Goal: Information Seeking & Learning: Learn about a topic

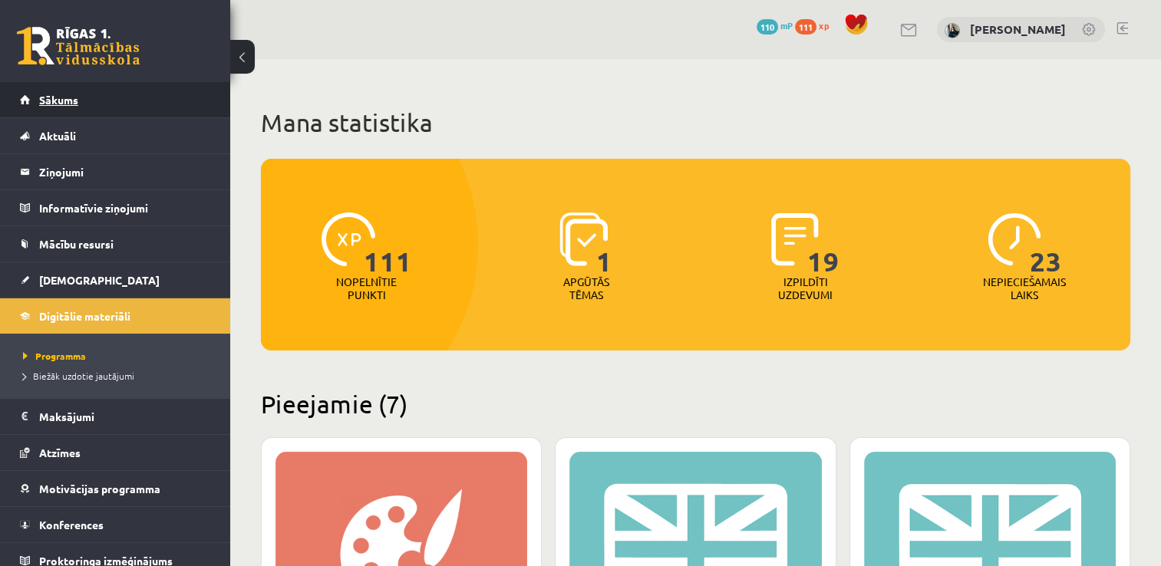
click at [75, 112] on link "Sākums" at bounding box center [115, 99] width 191 height 35
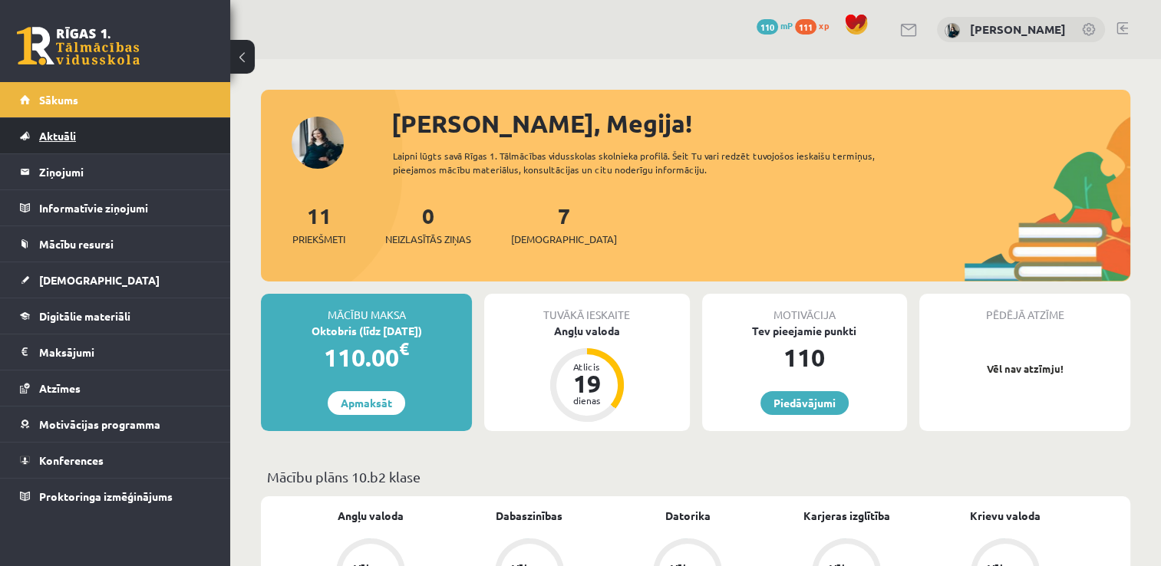
click at [121, 133] on link "Aktuāli" at bounding box center [115, 135] width 191 height 35
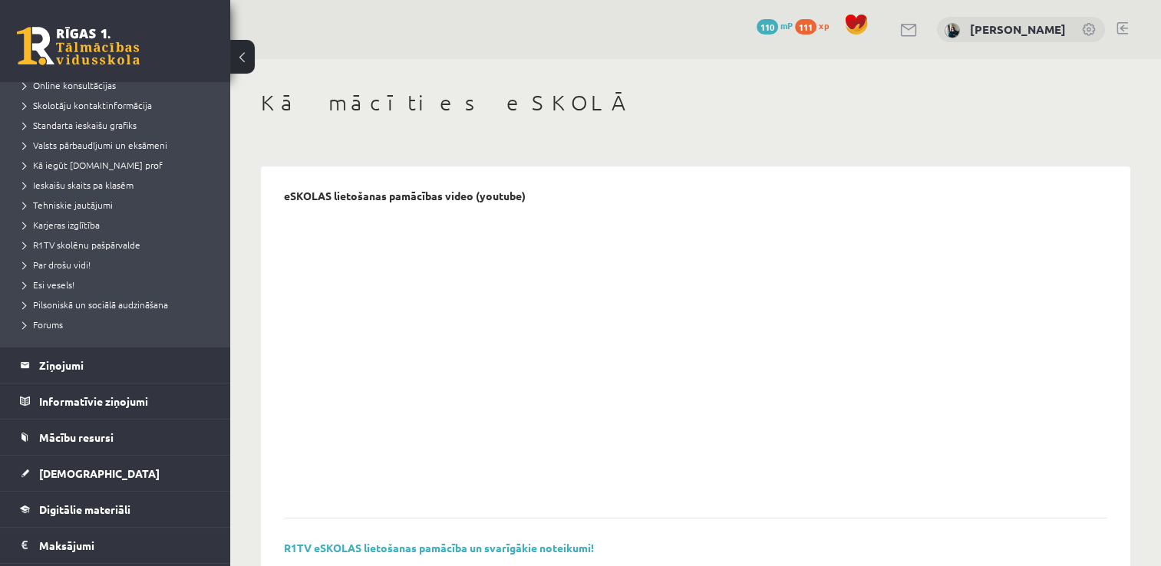
scroll to position [154, 0]
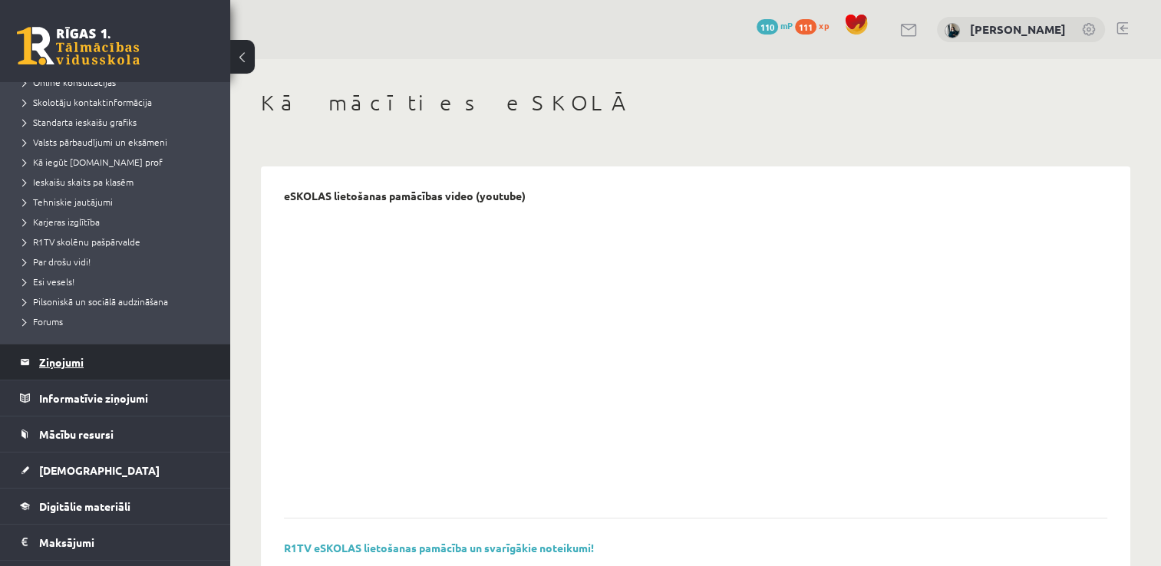
click at [62, 364] on legend "Ziņojumi 0" at bounding box center [125, 362] width 172 height 35
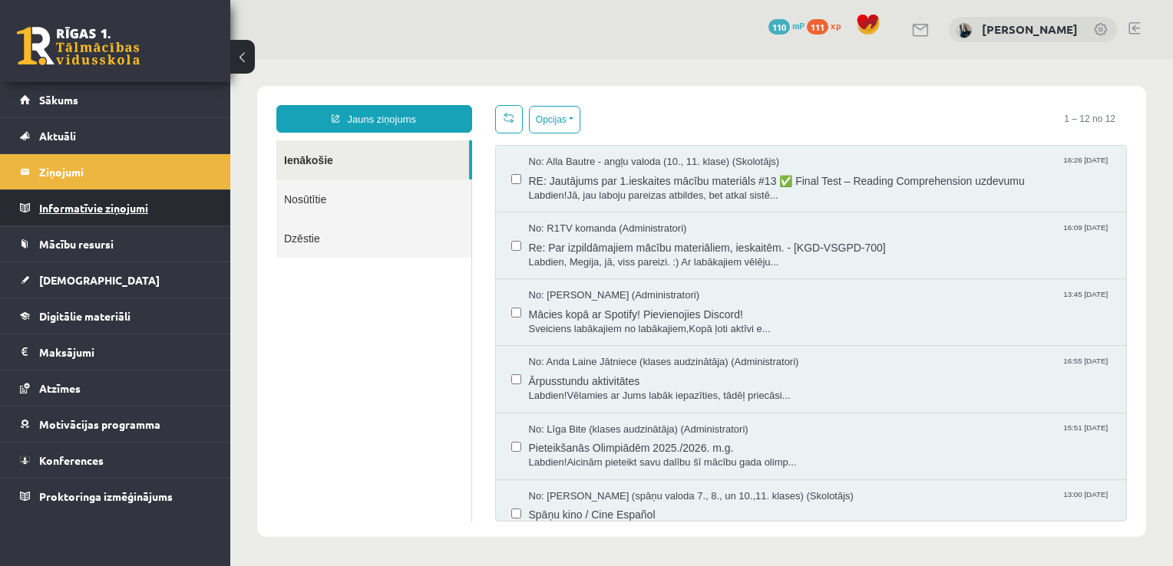
click at [84, 212] on legend "Informatīvie ziņojumi 0" at bounding box center [125, 207] width 172 height 35
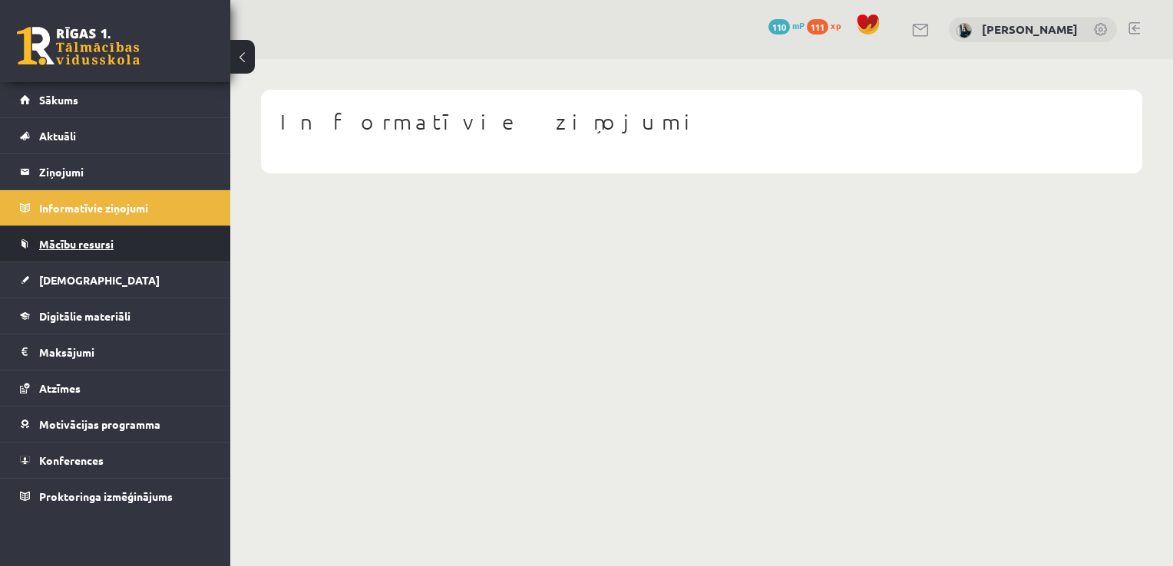
click at [93, 244] on span "Mācību resursi" at bounding box center [76, 244] width 74 height 14
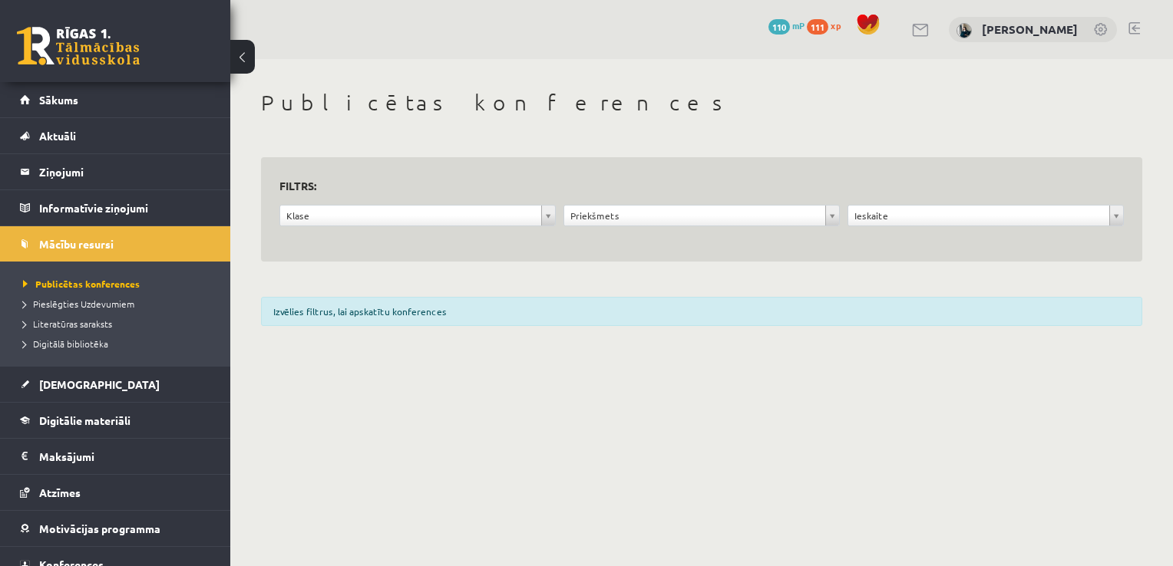
click at [426, 226] on div "**********" at bounding box center [418, 219] width 284 height 29
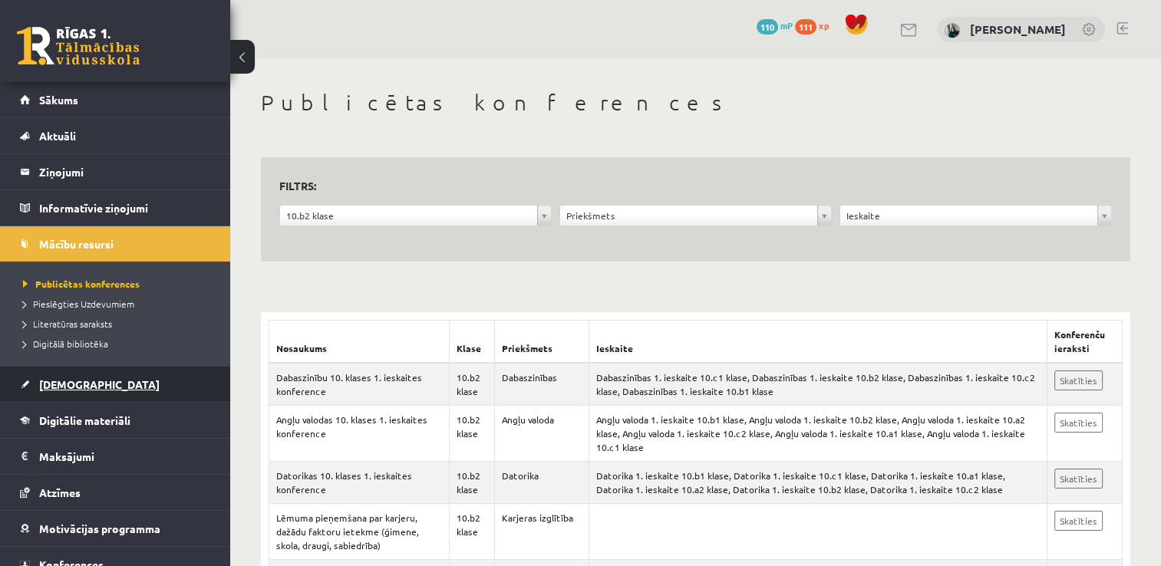
click at [55, 382] on span "[DEMOGRAPHIC_DATA]" at bounding box center [99, 385] width 121 height 14
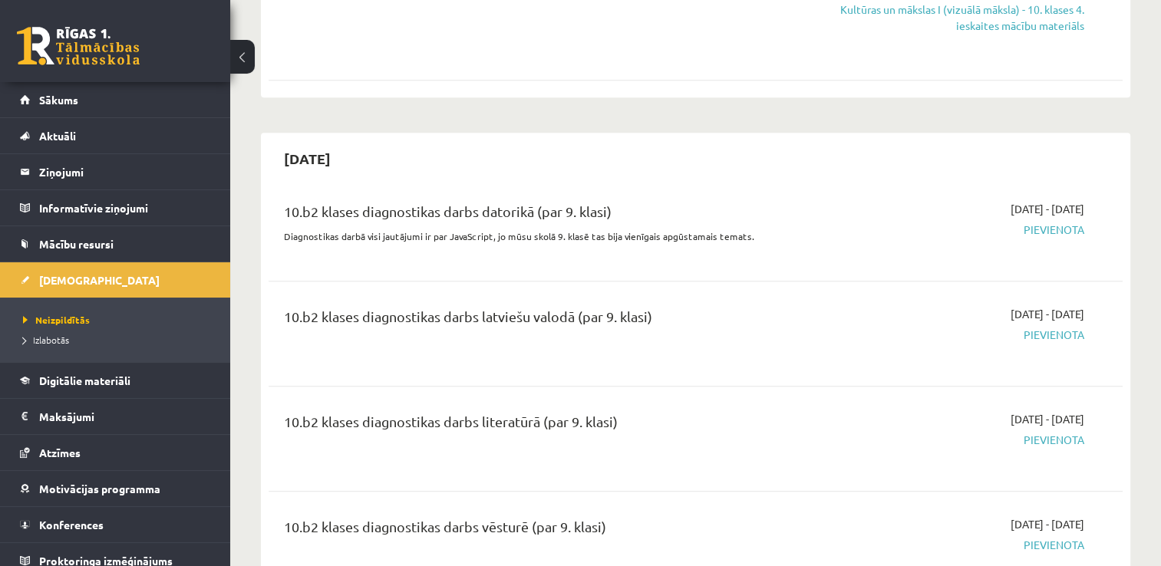
scroll to position [1535, 0]
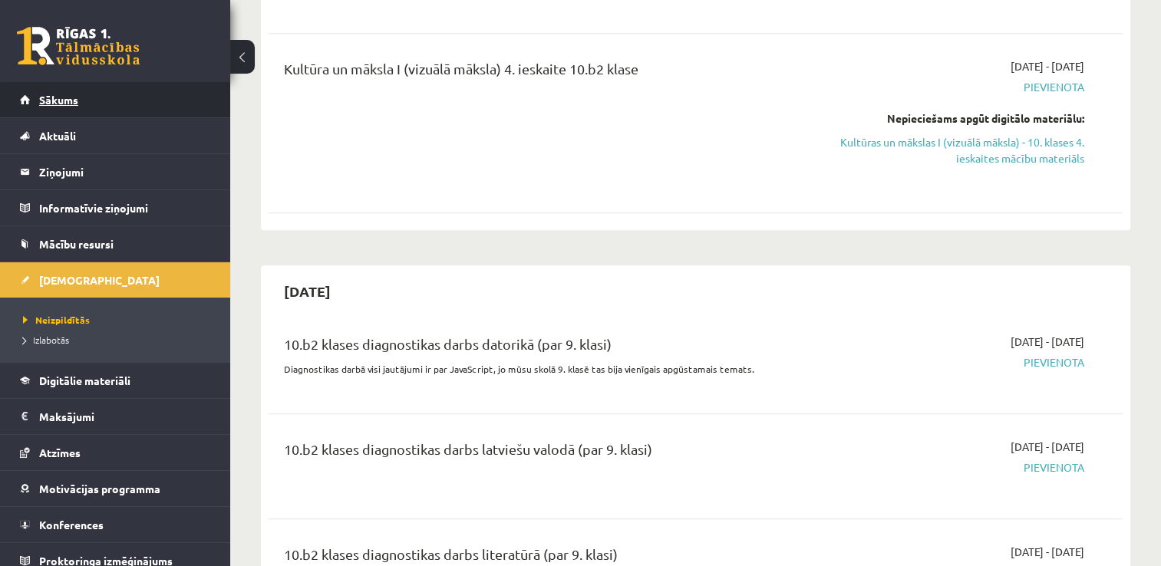
click at [97, 107] on link "Sākums" at bounding box center [115, 99] width 191 height 35
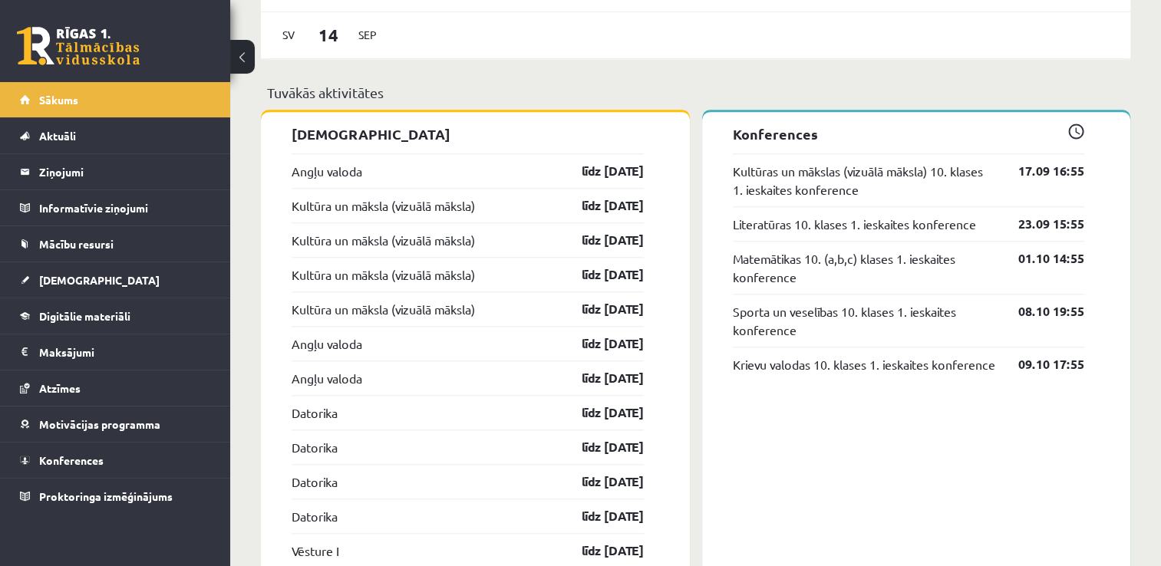
scroll to position [1382, 0]
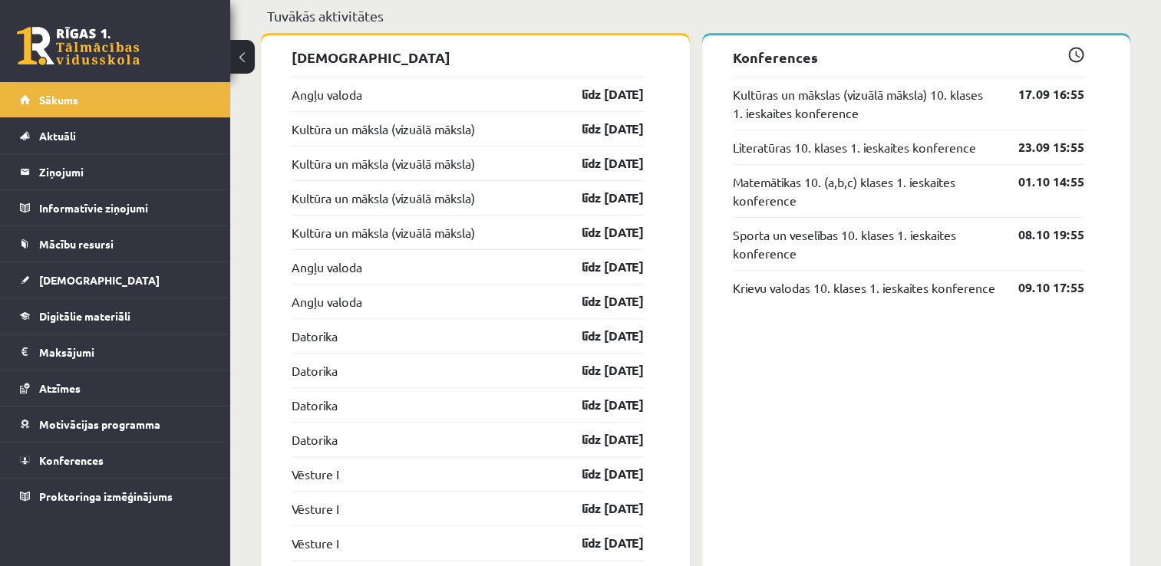
drag, startPoint x: 283, startPoint y: 91, endPoint x: 651, endPoint y: 298, distance: 422.0
drag, startPoint x: 651, startPoint y: 298, endPoint x: 659, endPoint y: 296, distance: 7.8
click at [640, 290] on div "Angļu valoda līdz 30.09.25" at bounding box center [468, 301] width 352 height 35
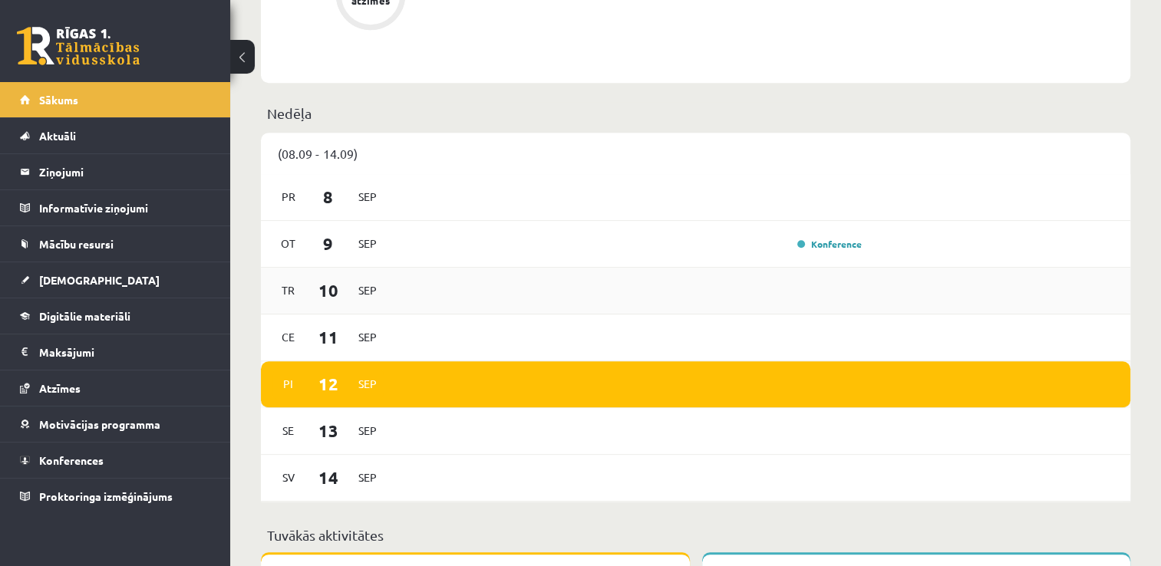
scroll to position [921, 0]
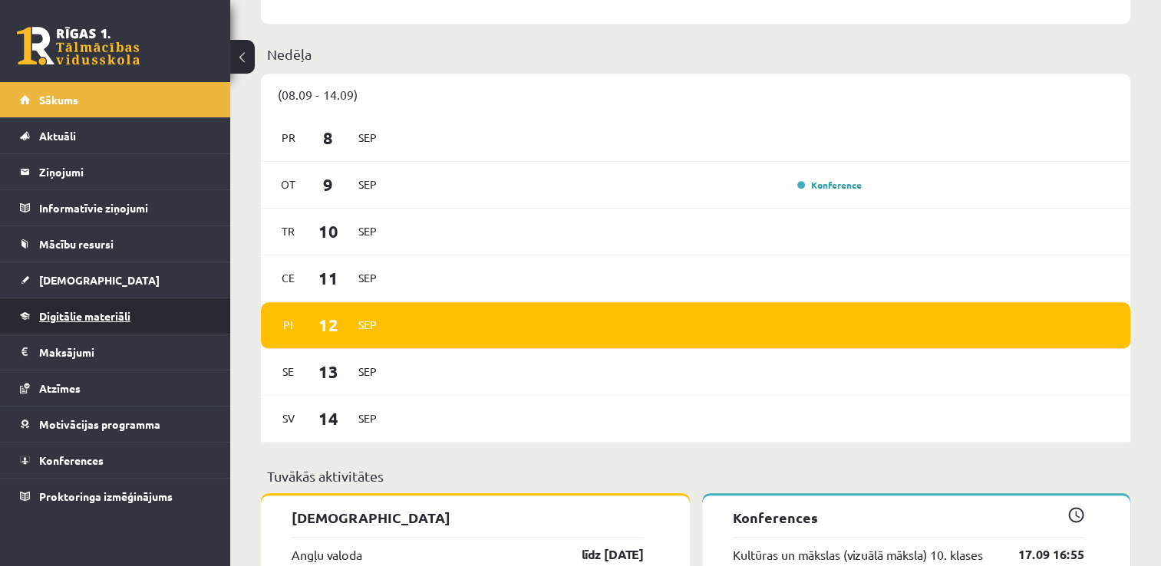
click at [84, 320] on span "Digitālie materiāli" at bounding box center [84, 316] width 91 height 14
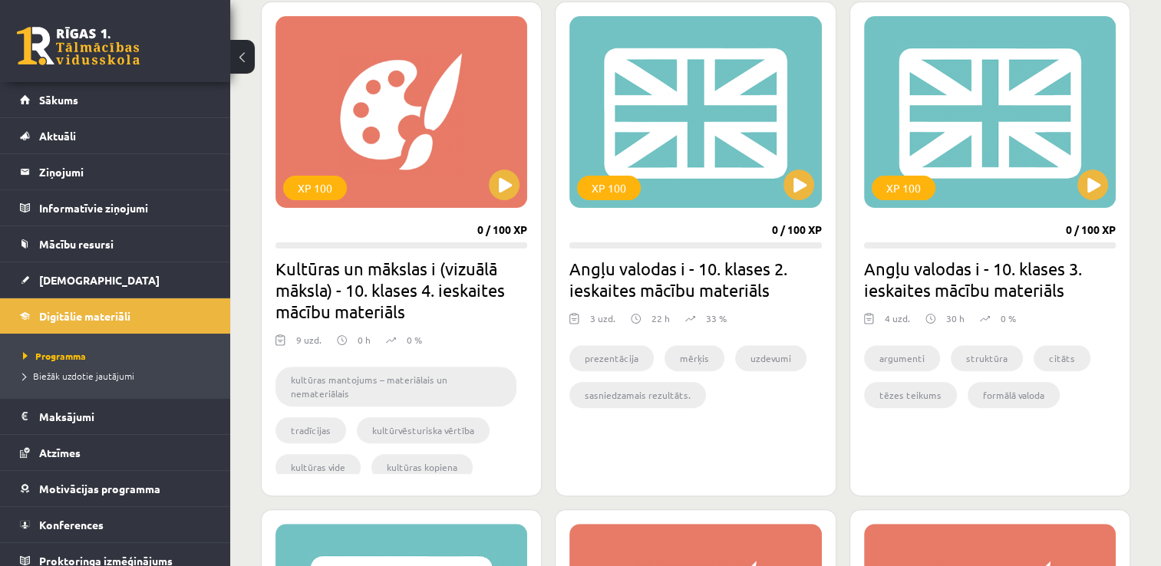
scroll to position [461, 0]
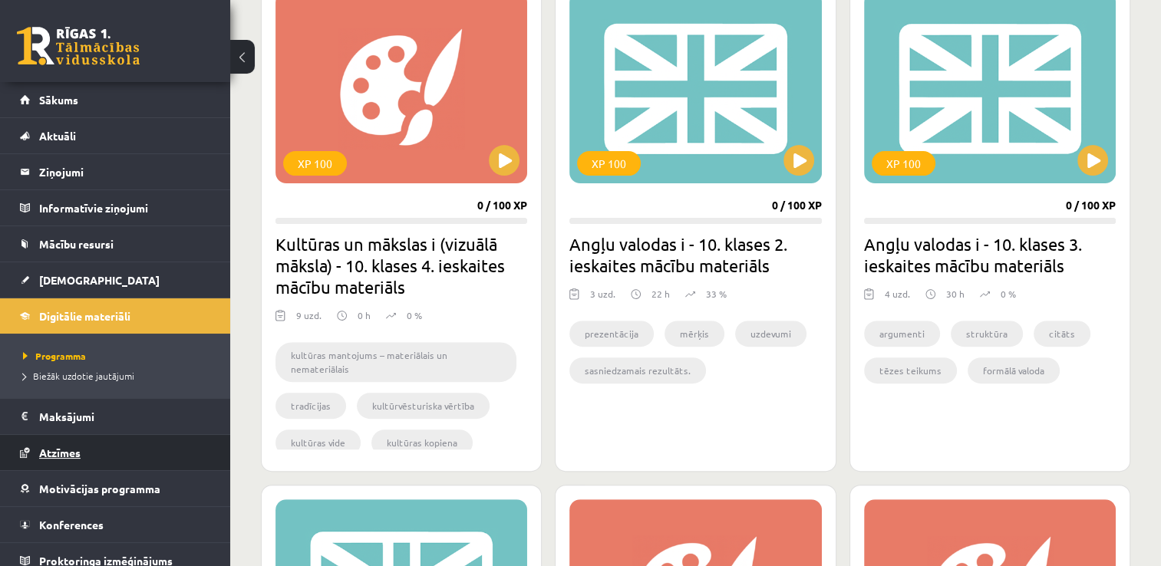
click at [83, 454] on link "Atzīmes" at bounding box center [115, 452] width 191 height 35
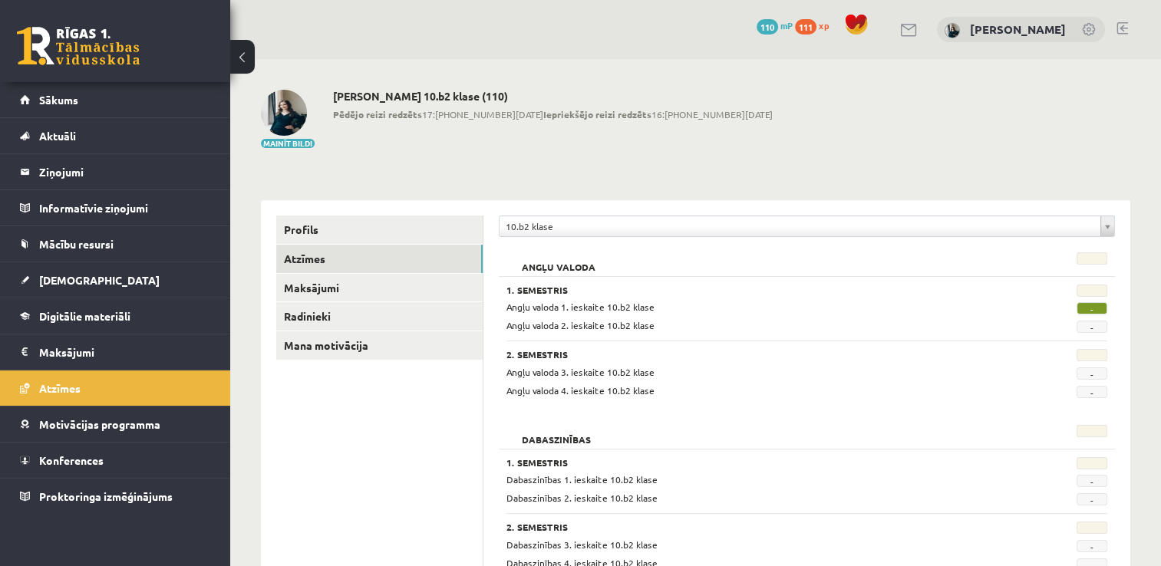
click at [1093, 310] on span "-" at bounding box center [1092, 308] width 31 height 12
click at [102, 427] on span "Motivācijas programma" at bounding box center [99, 425] width 121 height 14
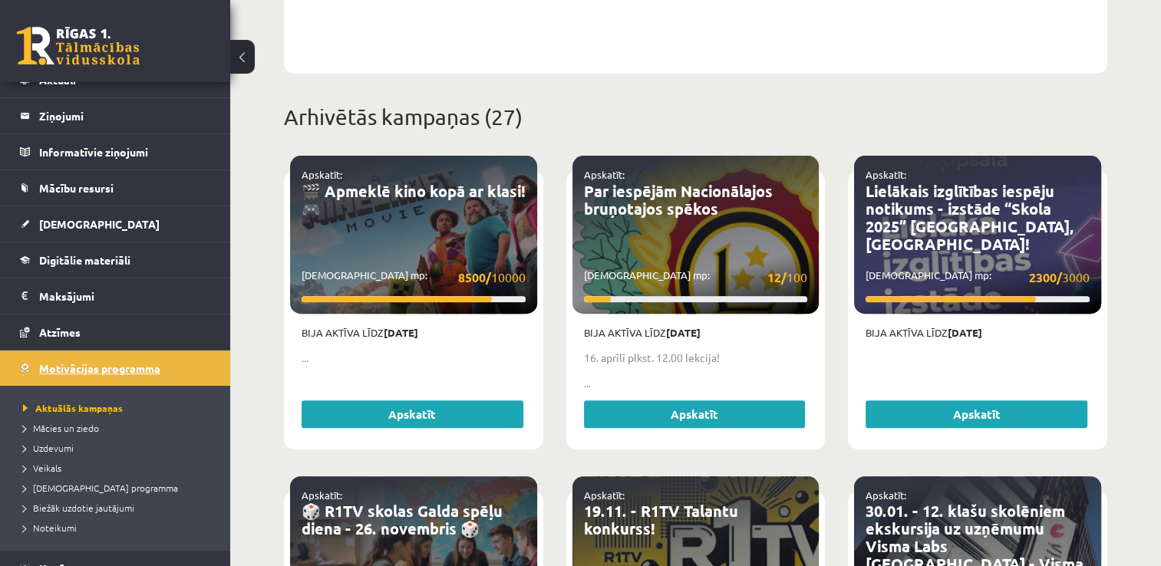
scroll to position [110, 0]
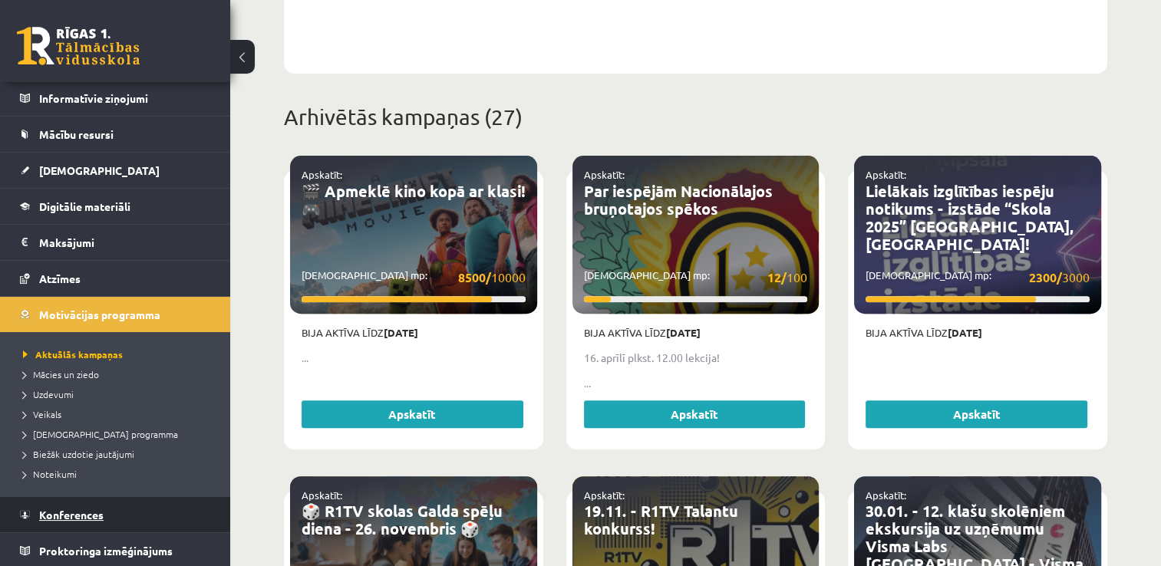
click at [71, 514] on span "Konferences" at bounding box center [71, 515] width 64 height 14
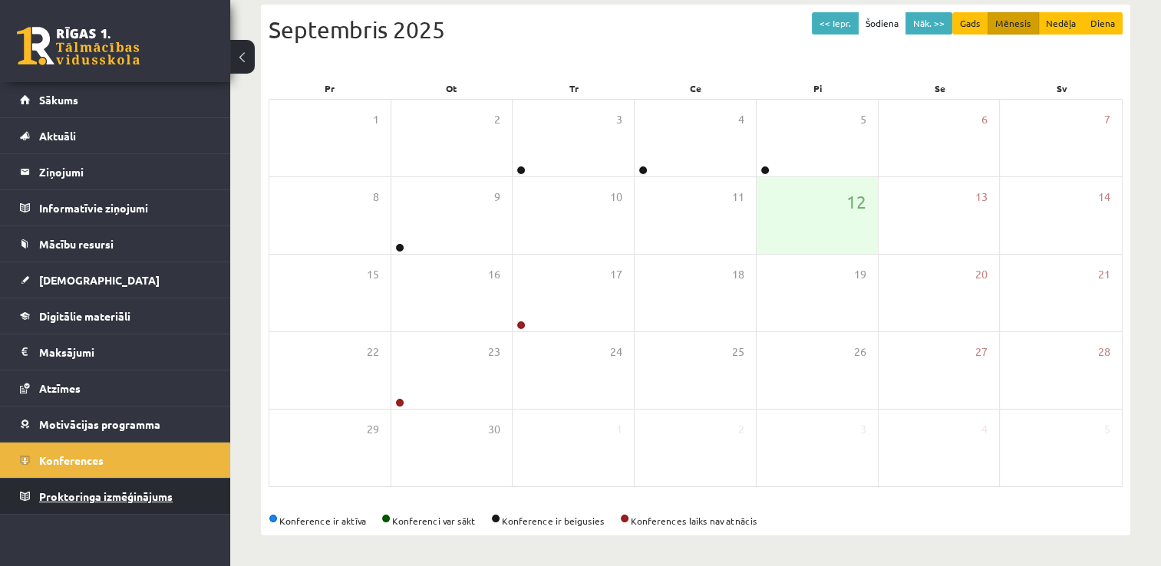
scroll to position [166, 0]
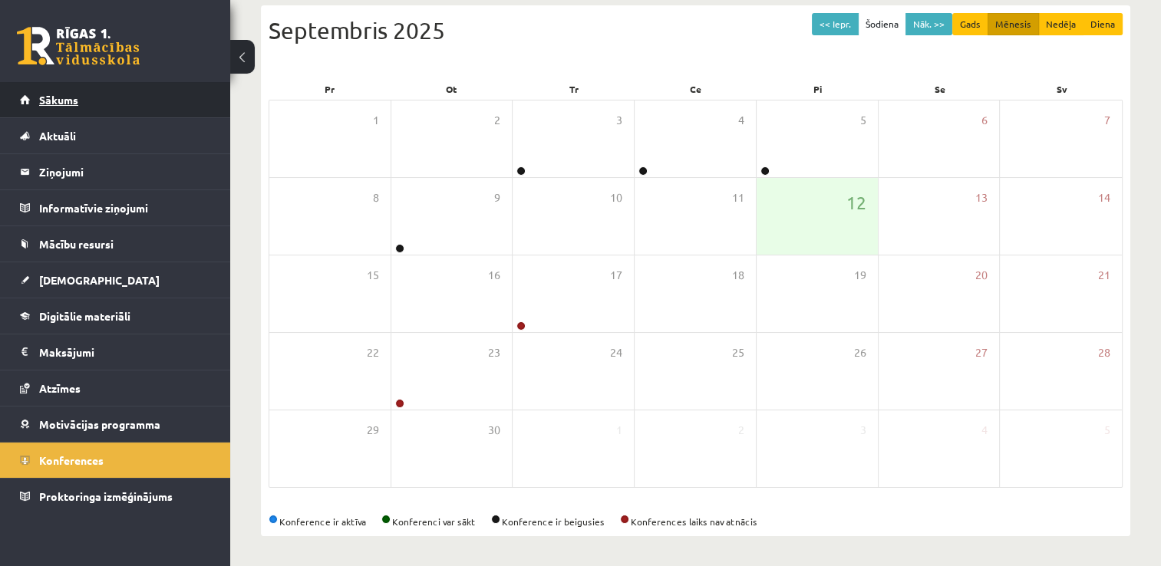
click at [87, 94] on link "Sākums" at bounding box center [115, 99] width 191 height 35
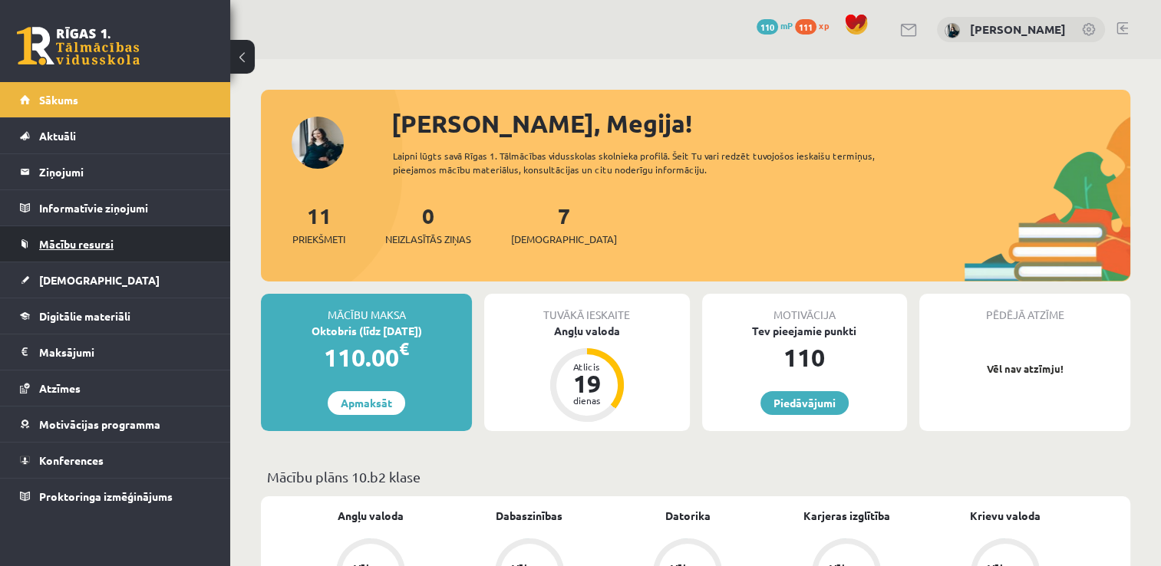
click at [86, 242] on span "Mācību resursi" at bounding box center [76, 244] width 74 height 14
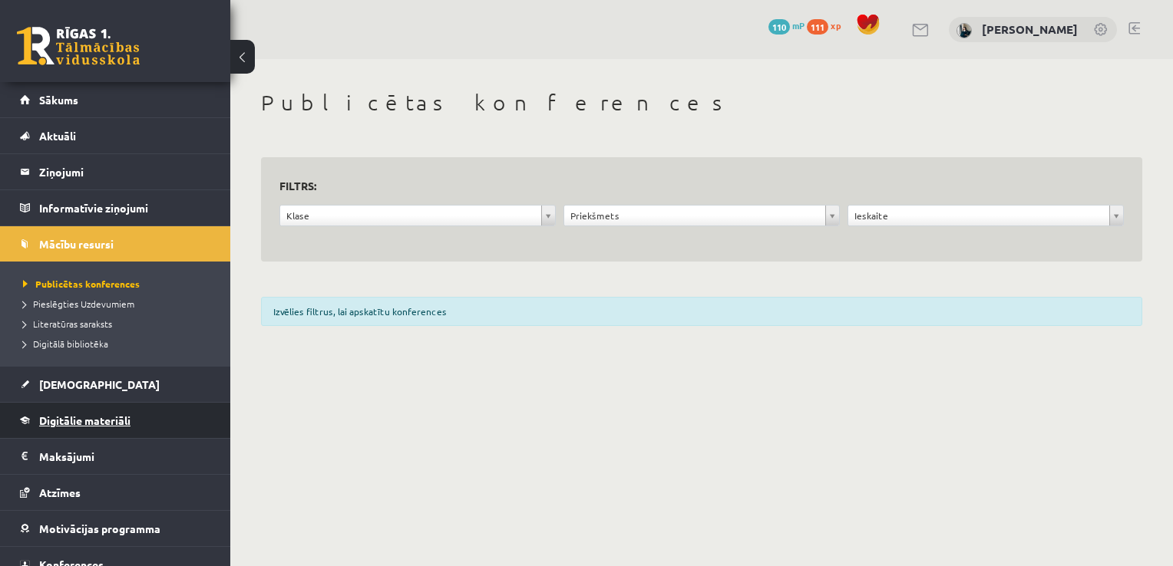
click at [98, 423] on span "Digitālie materiāli" at bounding box center [84, 421] width 91 height 14
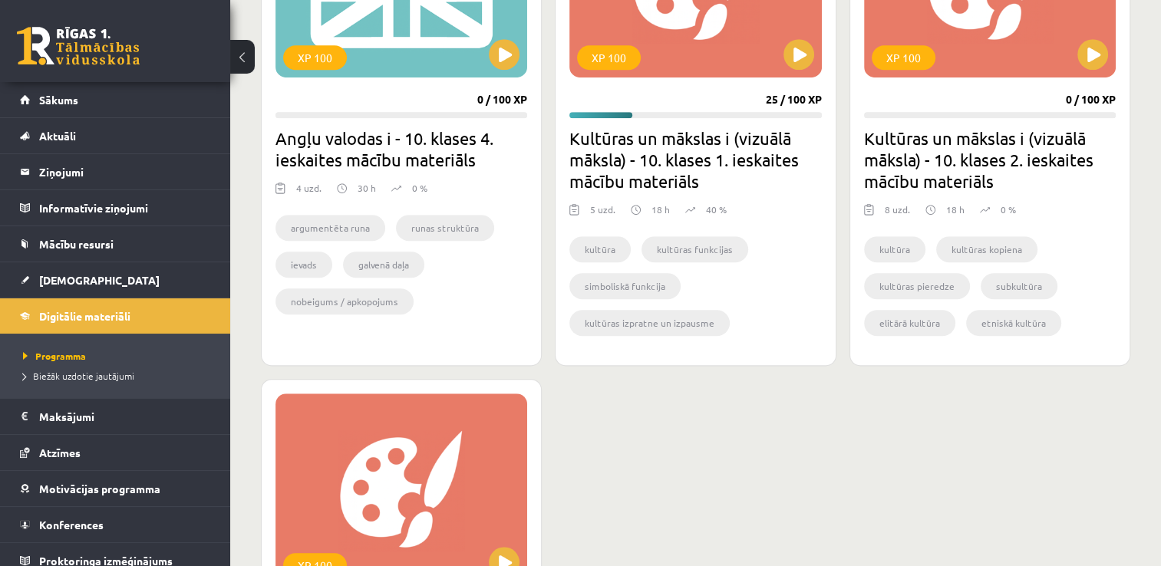
scroll to position [1689, 0]
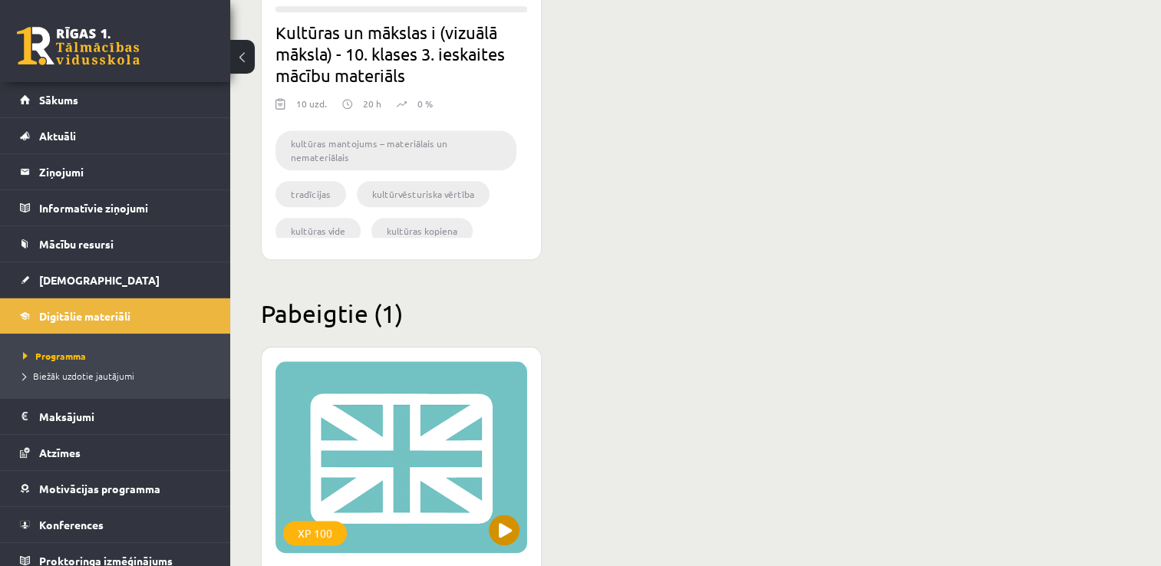
click at [422, 388] on div "XP 100" at bounding box center [402, 458] width 252 height 192
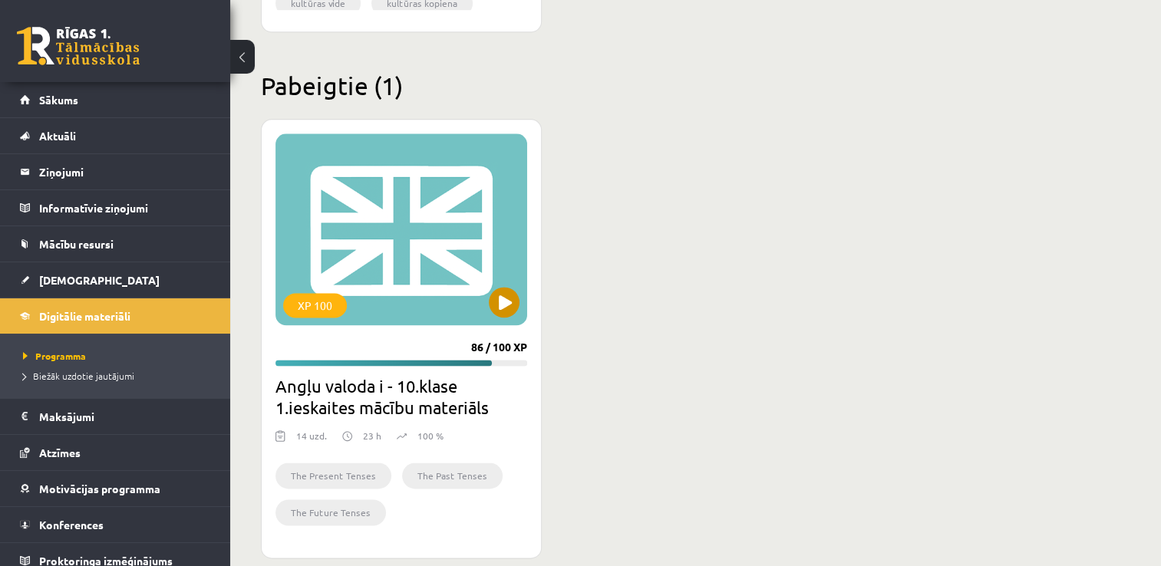
scroll to position [1919, 0]
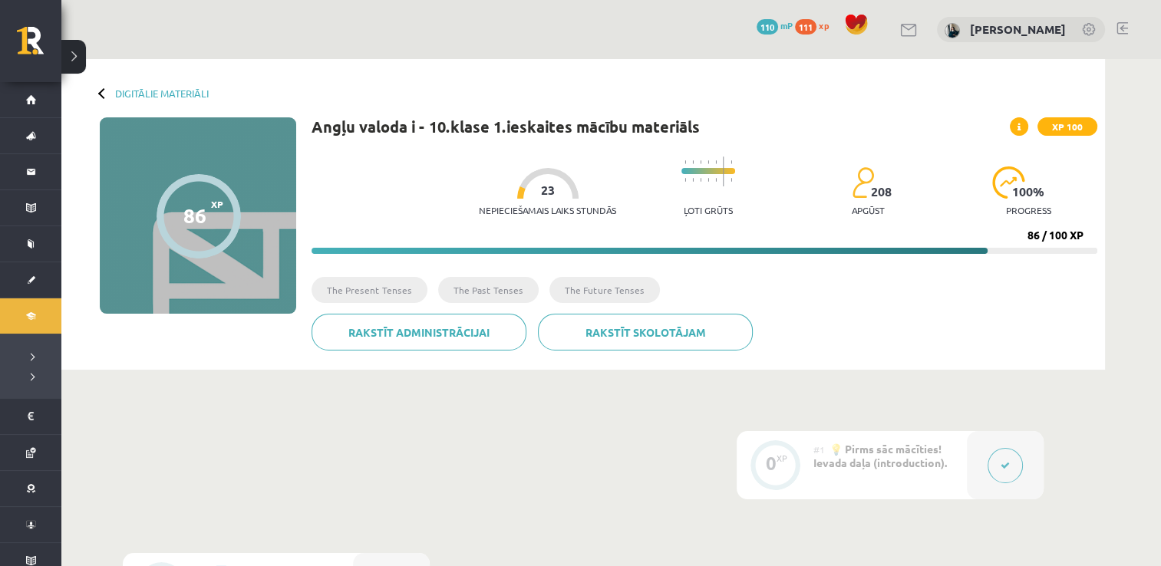
click at [999, 468] on button at bounding box center [1005, 465] width 35 height 35
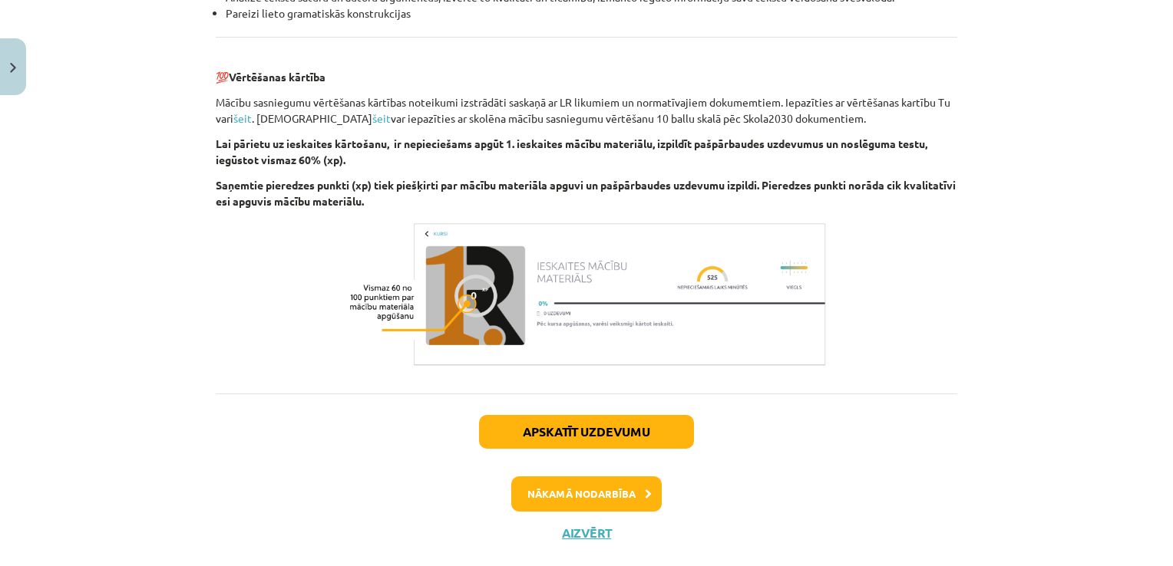
scroll to position [1789, 0]
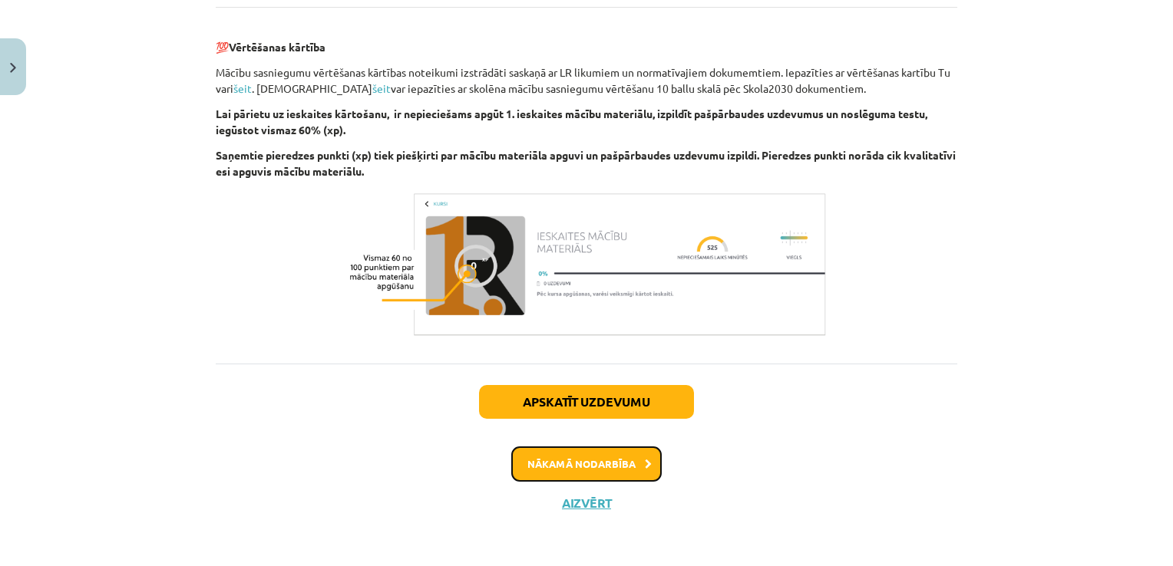
click at [617, 476] on button "Nākamā nodarbība" at bounding box center [586, 464] width 150 height 35
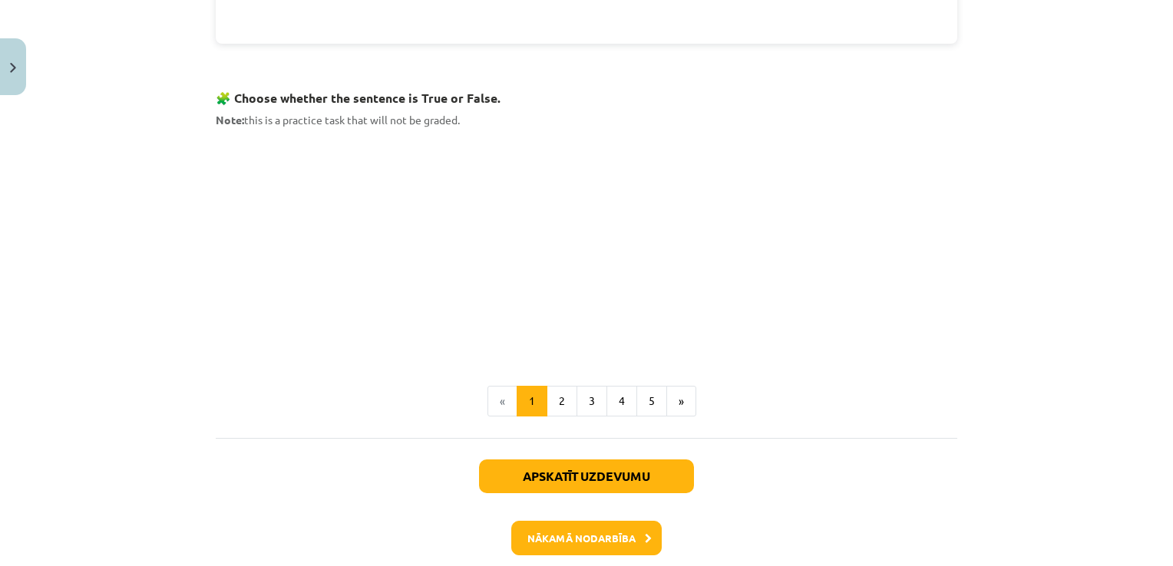
scroll to position [959, 0]
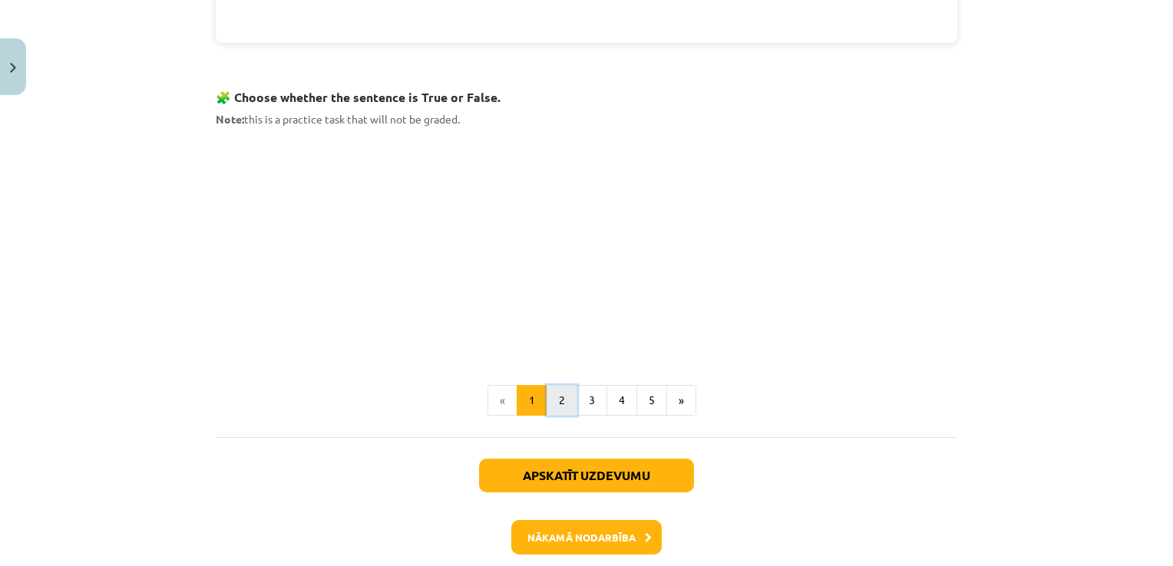
click at [562, 407] on button "2" at bounding box center [561, 400] width 31 height 31
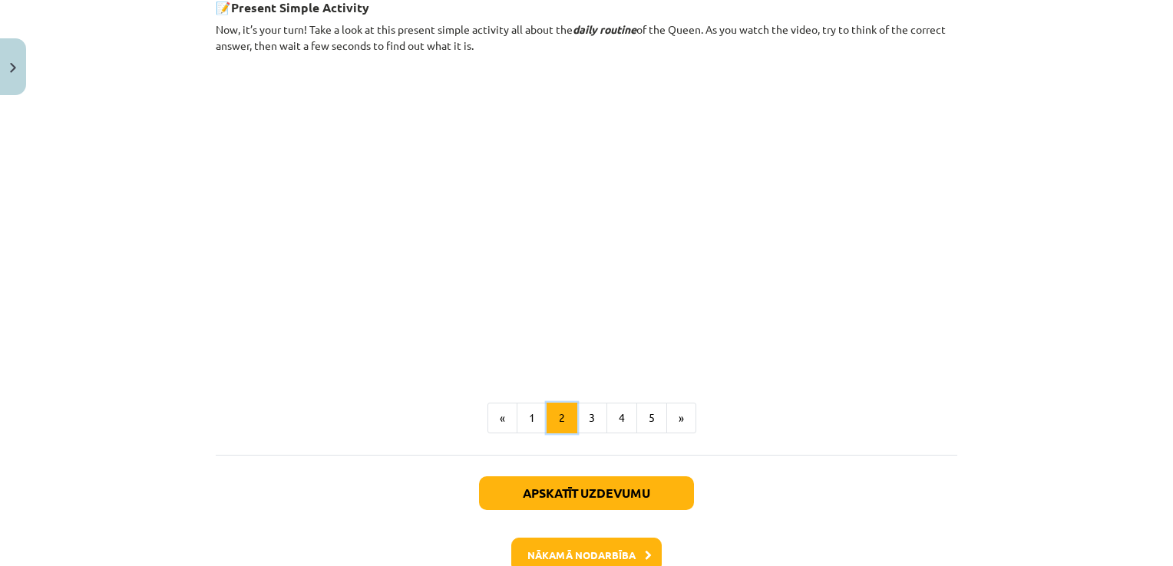
scroll to position [921, 0]
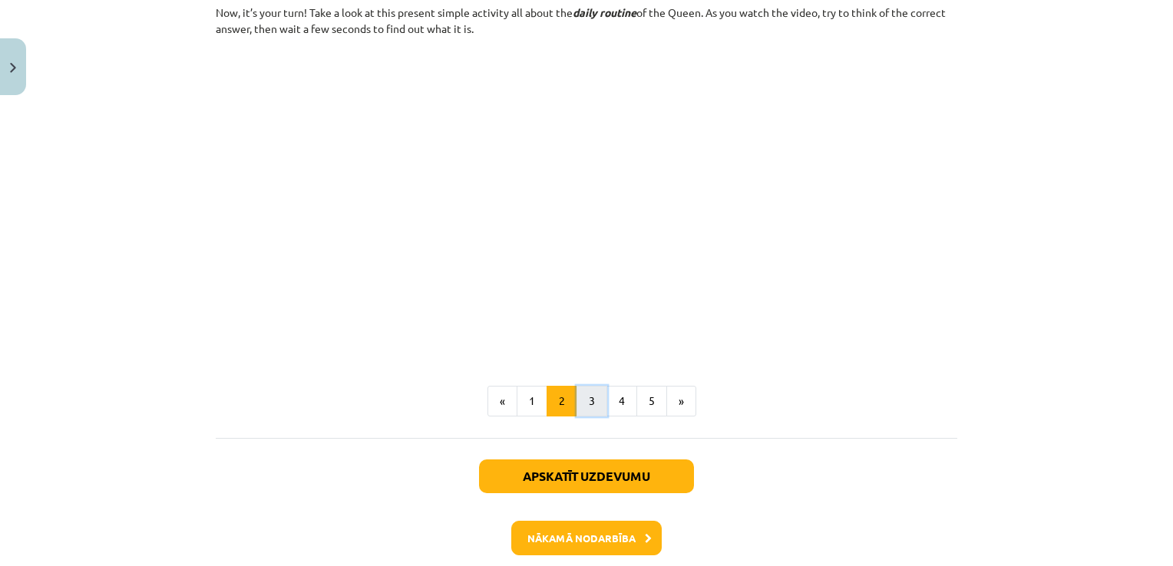
click at [586, 408] on button "3" at bounding box center [591, 401] width 31 height 31
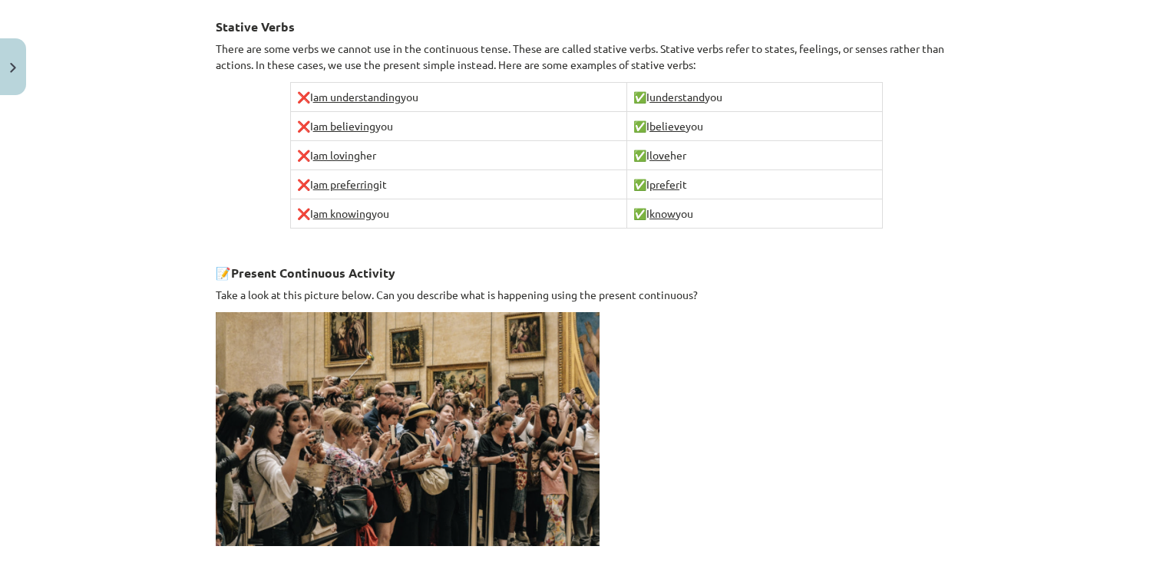
scroll to position [998, 0]
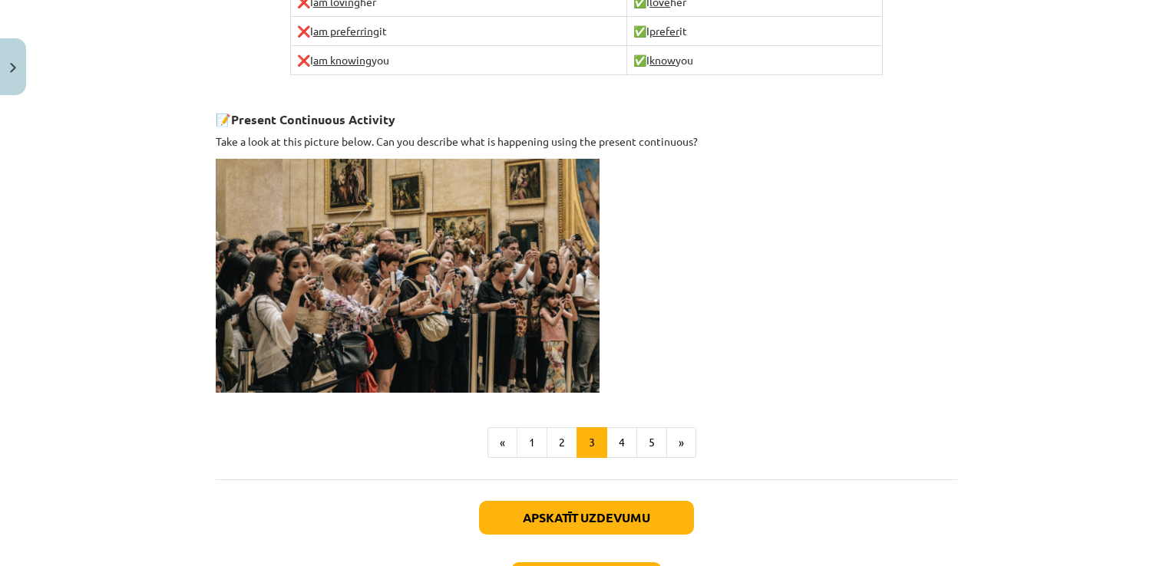
click at [608, 447] on button "4" at bounding box center [621, 443] width 31 height 31
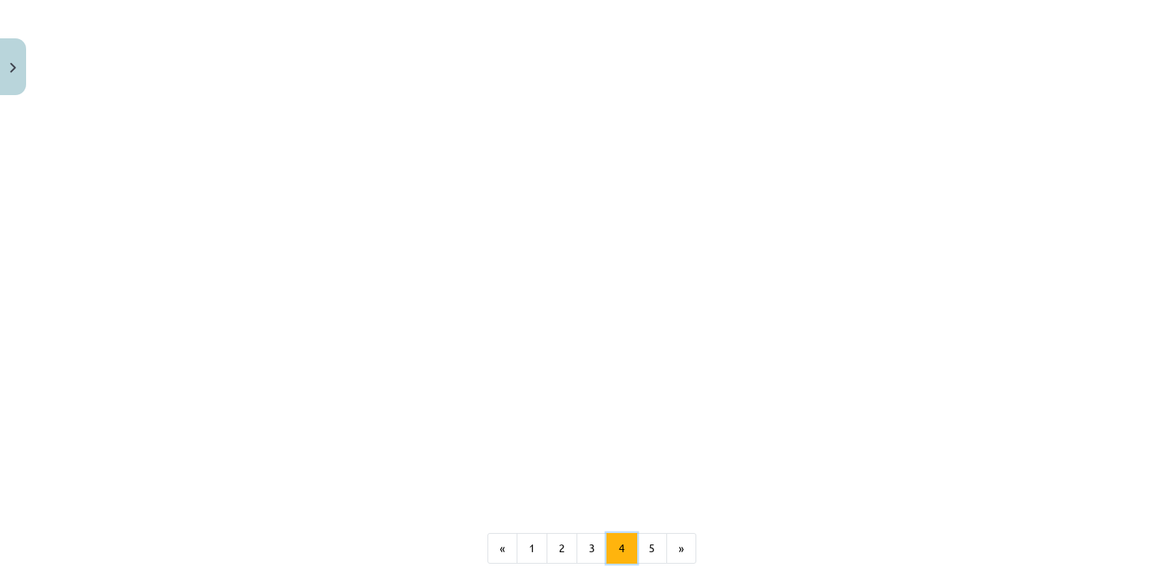
scroll to position [1359, 0]
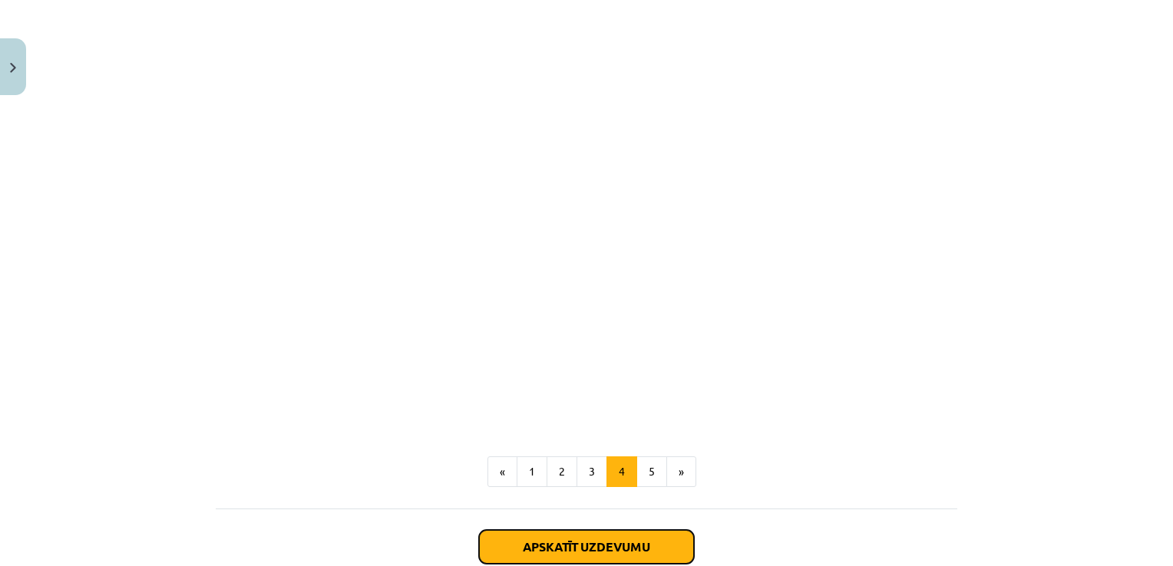
click at [611, 530] on button "Apskatīt uzdevumu" at bounding box center [586, 547] width 215 height 34
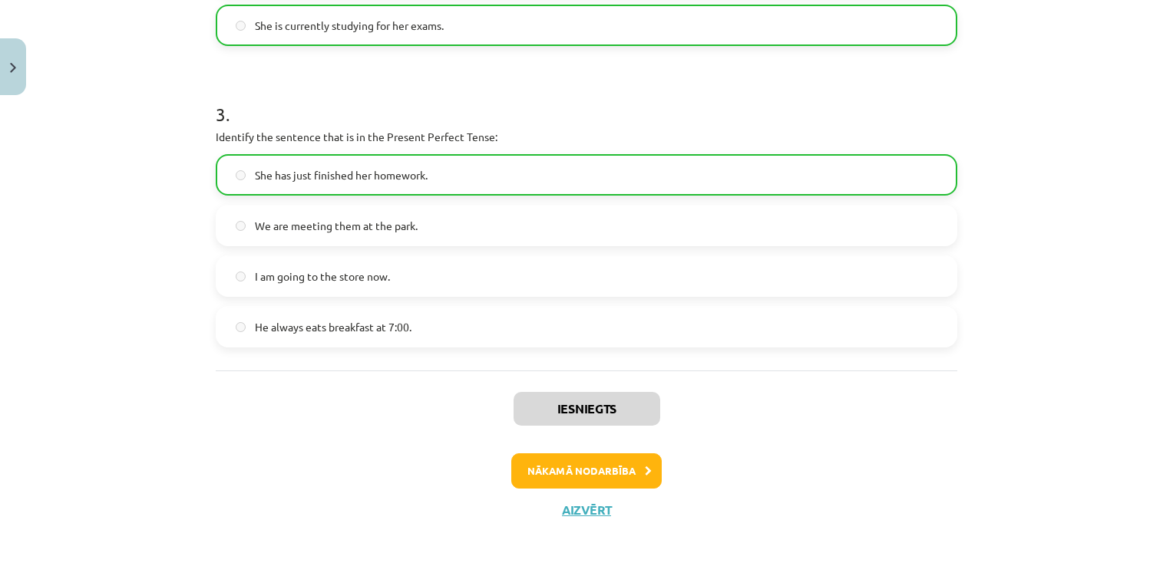
scroll to position [838, 0]
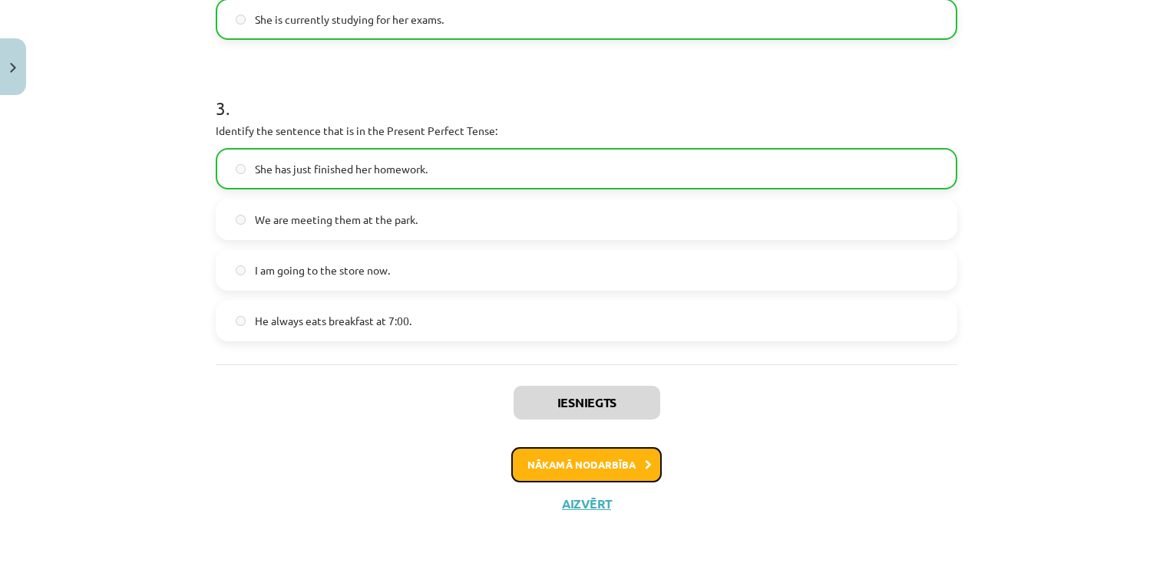
click at [610, 464] on button "Nākamā nodarbība" at bounding box center [586, 464] width 150 height 35
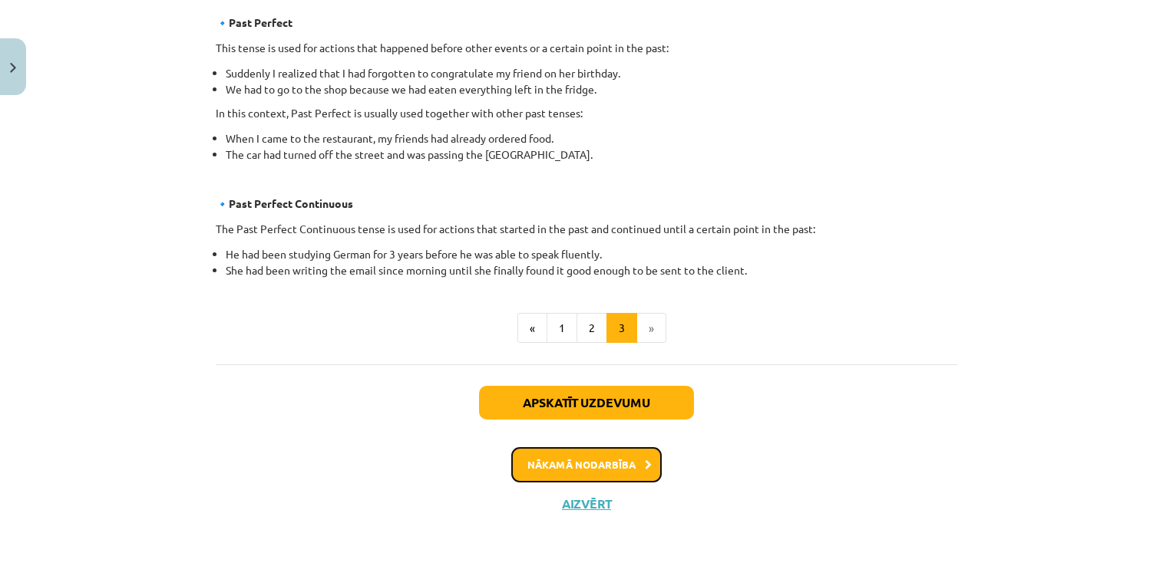
scroll to position [936, 0]
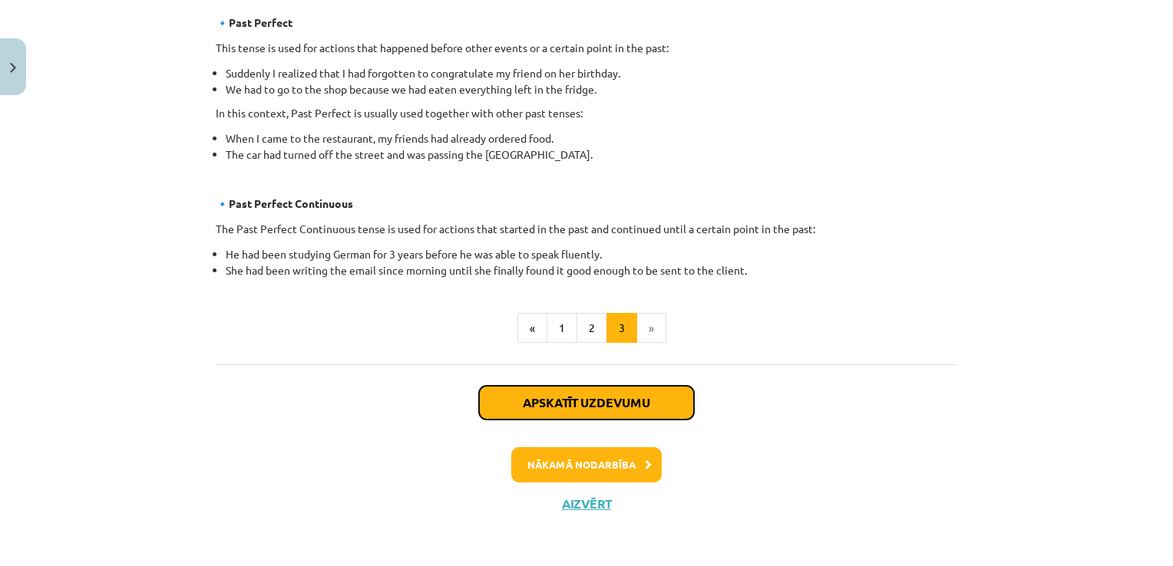
click at [553, 396] on button "Apskatīt uzdevumu" at bounding box center [586, 403] width 215 height 34
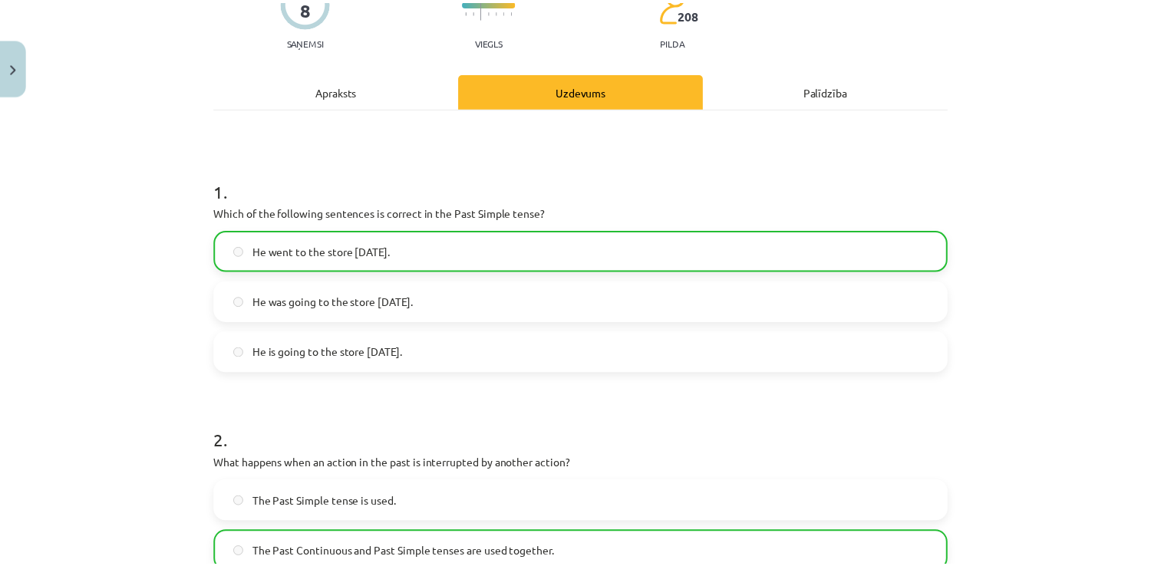
scroll to position [0, 0]
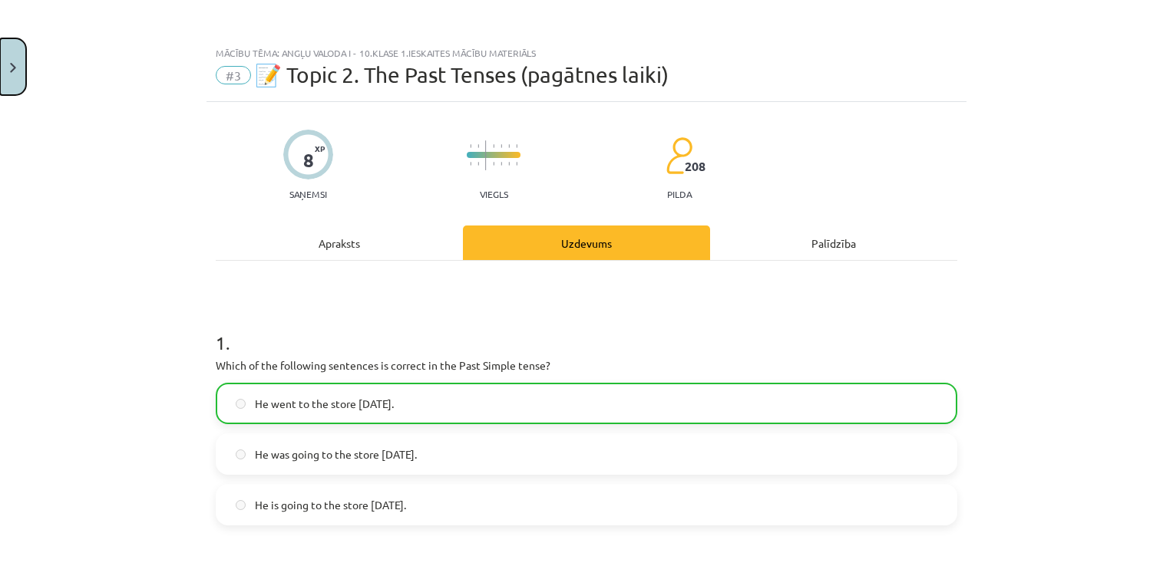
click at [16, 58] on button "Close" at bounding box center [13, 66] width 26 height 57
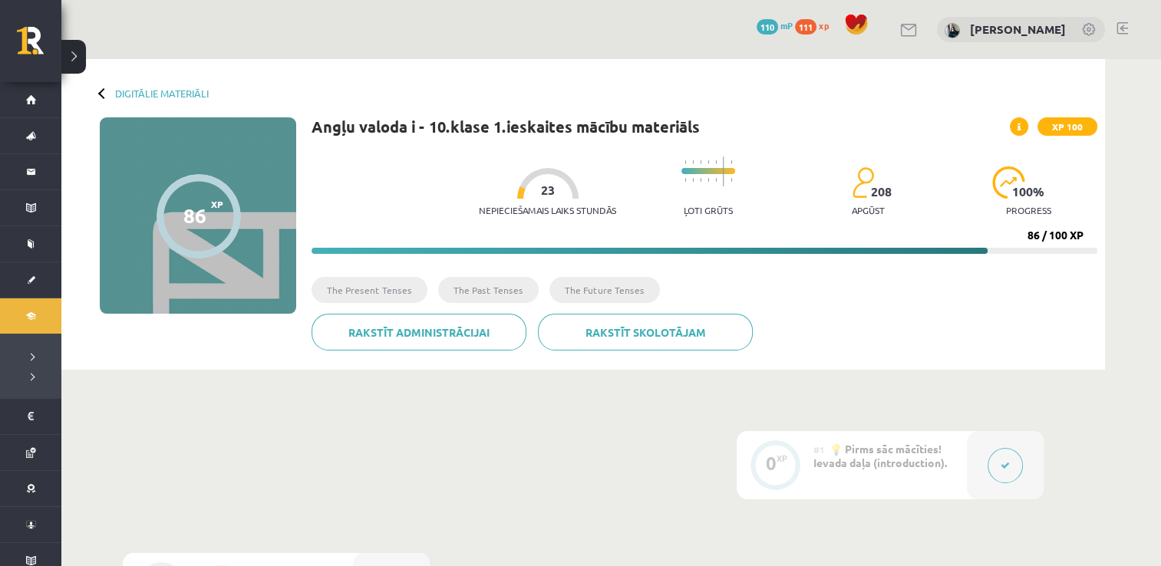
click at [778, 21] on span "110" at bounding box center [767, 26] width 21 height 15
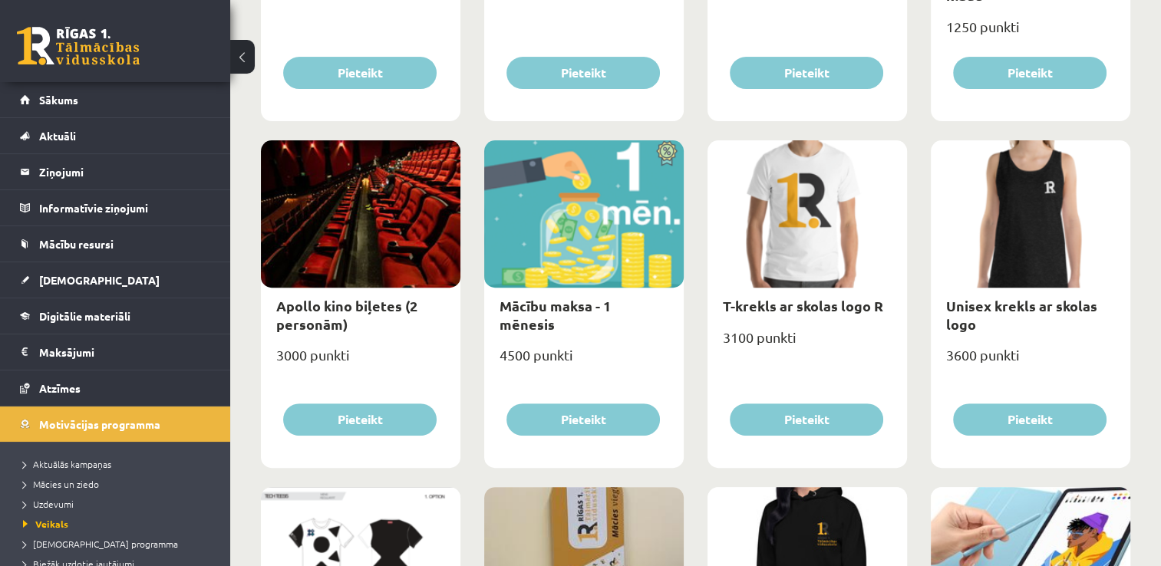
scroll to position [461, 0]
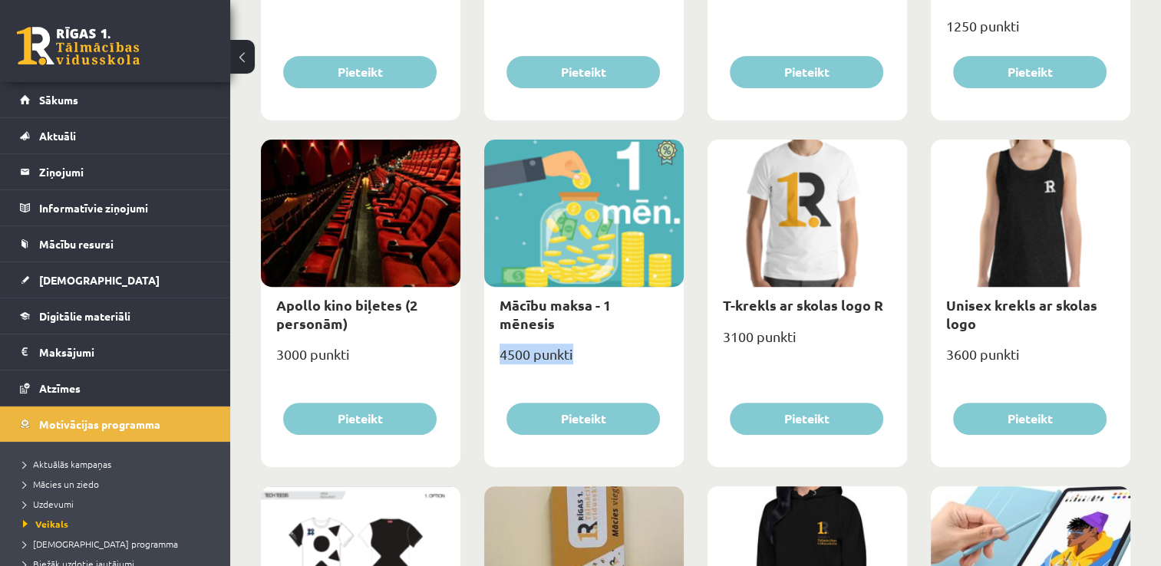
drag, startPoint x: 528, startPoint y: 338, endPoint x: 592, endPoint y: 364, distance: 68.6
click at [592, 364] on div "Mācību maksa - 1 mēnesis 4500 punkti Pieteikt" at bounding box center [584, 304] width 200 height 328
drag, startPoint x: 592, startPoint y: 364, endPoint x: 572, endPoint y: 353, distance: 22.7
click at [588, 360] on div "4500 punkti" at bounding box center [584, 361] width 200 height 38
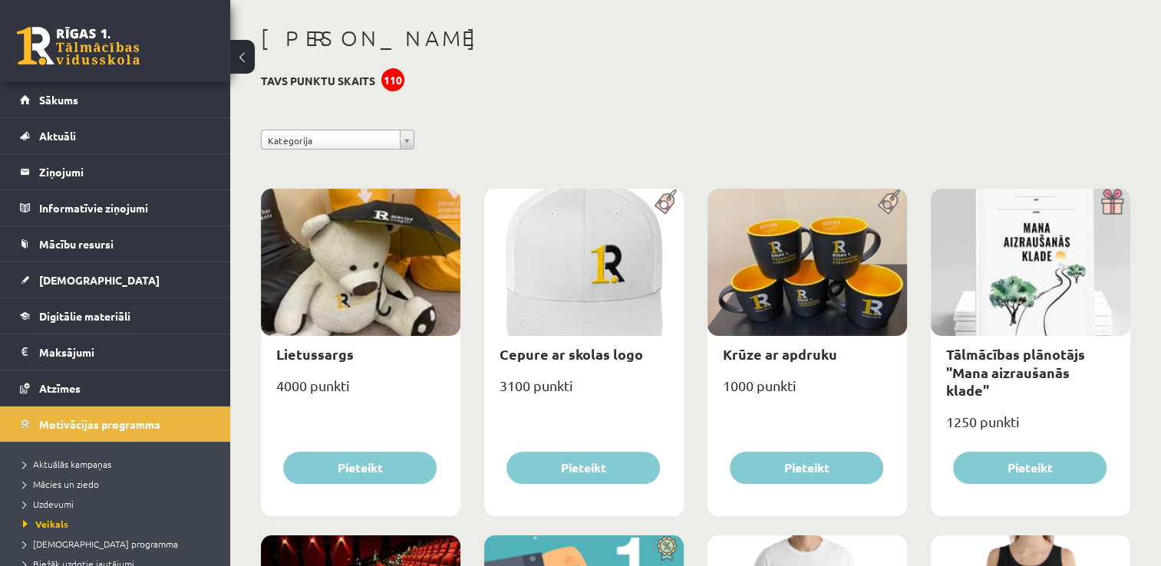
scroll to position [0, 0]
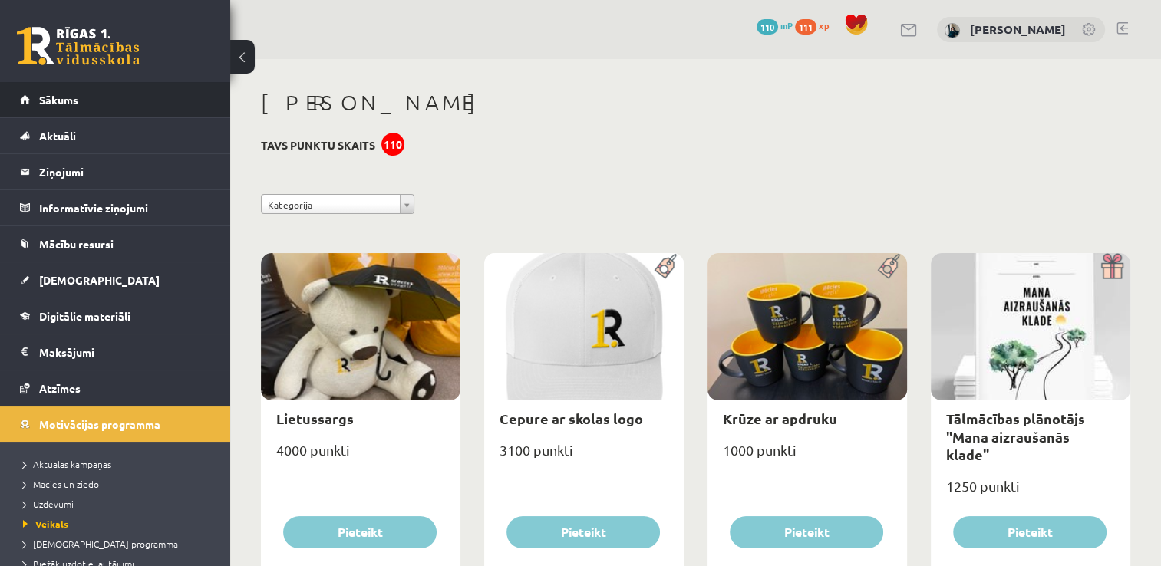
click at [15, 106] on li "Sākums" at bounding box center [115, 100] width 230 height 36
click at [41, 104] on span "Sākums" at bounding box center [58, 100] width 39 height 14
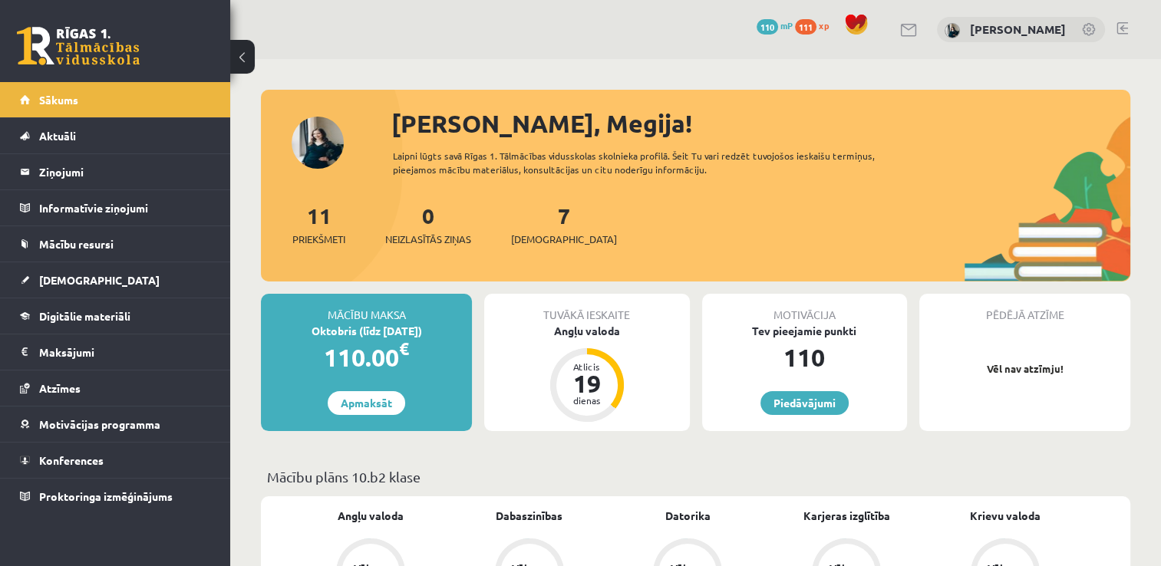
click at [1118, 30] on link at bounding box center [1123, 28] width 12 height 12
